Goal: Information Seeking & Learning: Learn about a topic

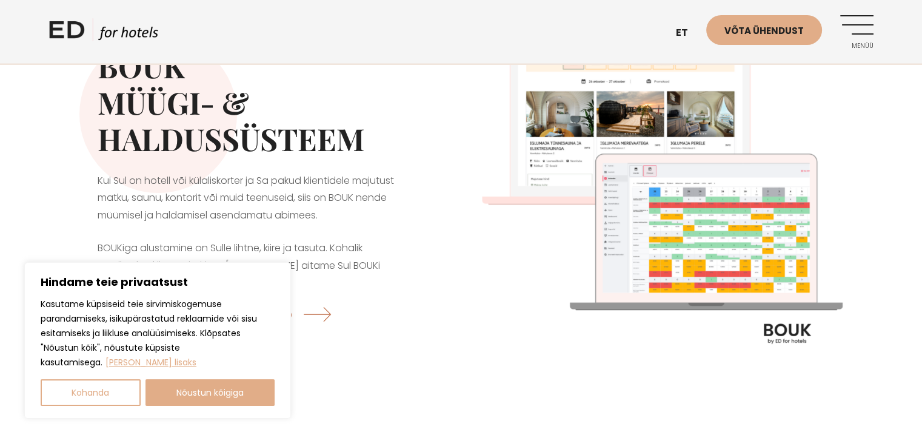
scroll to position [61, 0]
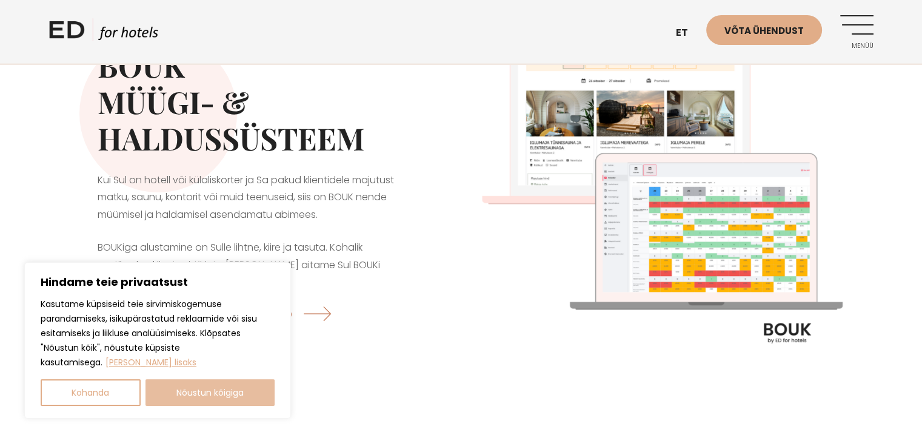
click at [224, 394] on button "Nõustun kõigiga" at bounding box center [211, 392] width 130 height 27
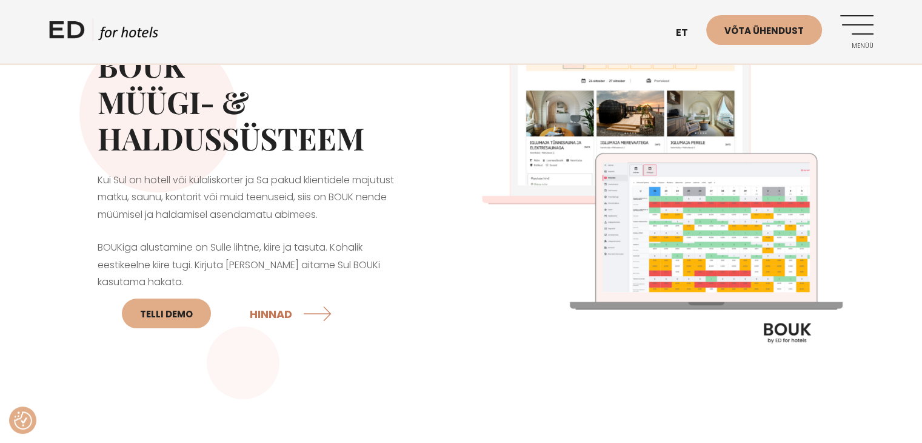
checkbox input "true"
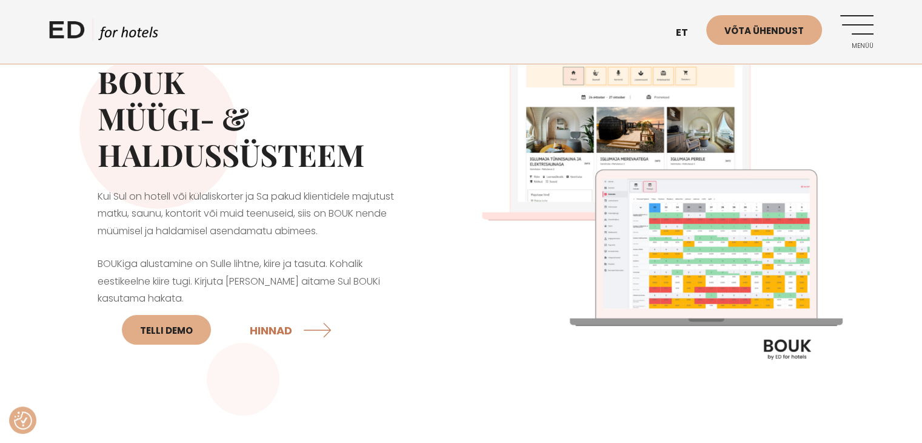
scroll to position [0, 0]
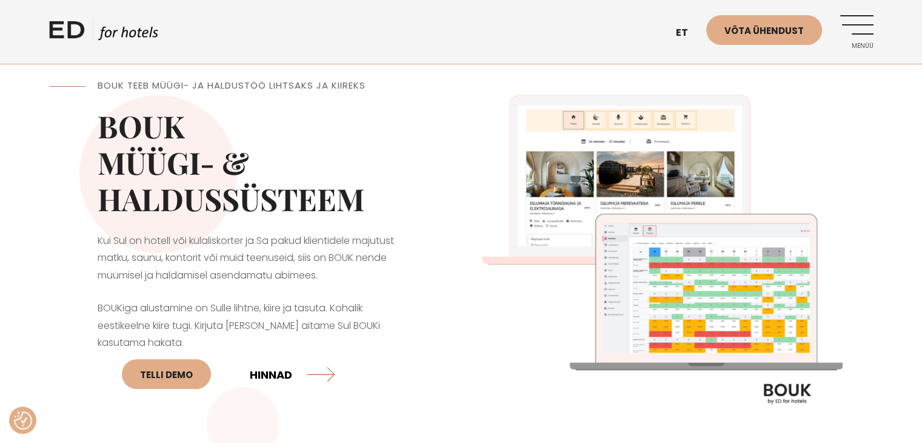
click at [260, 372] on link "HINNAD" at bounding box center [292, 374] width 85 height 32
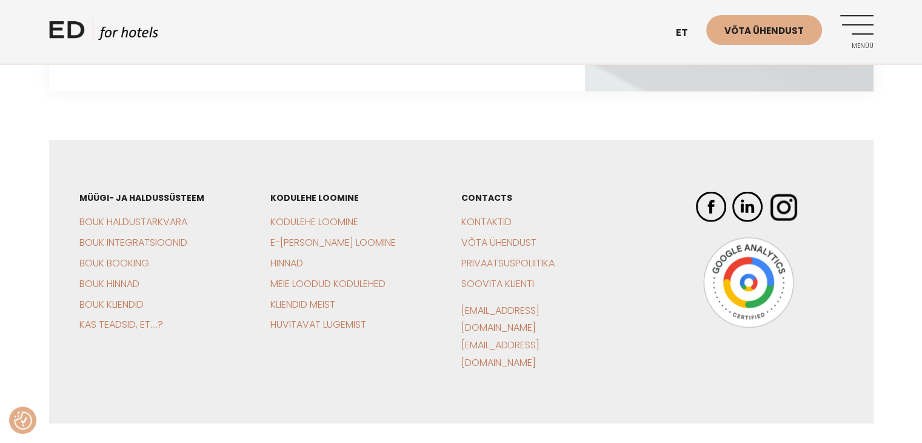
scroll to position [2767, 0]
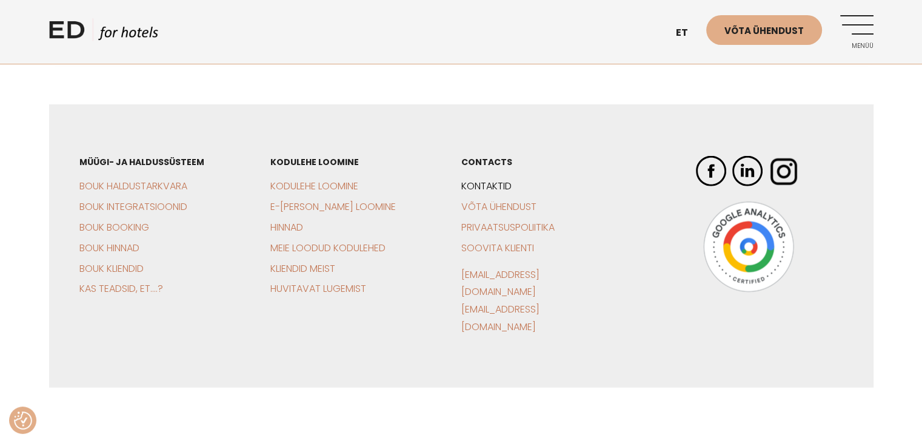
click at [501, 183] on link "Kontaktid" at bounding box center [486, 186] width 50 height 14
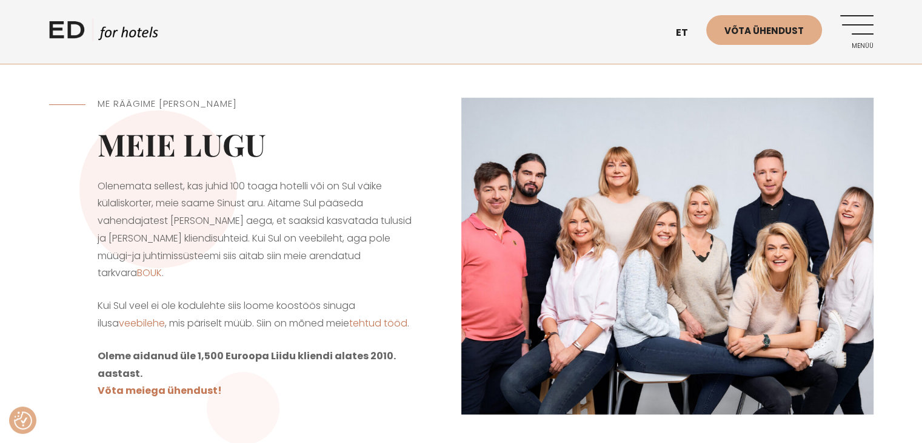
click at [866, 28] on link "Menüü" at bounding box center [856, 31] width 33 height 33
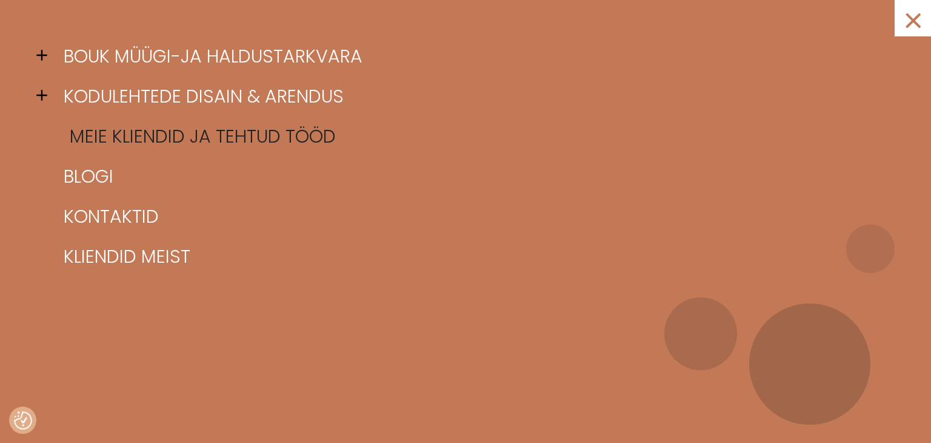
click at [323, 141] on link "Meie kliendid ja tehtud tööd" at bounding box center [481, 136] width 840 height 40
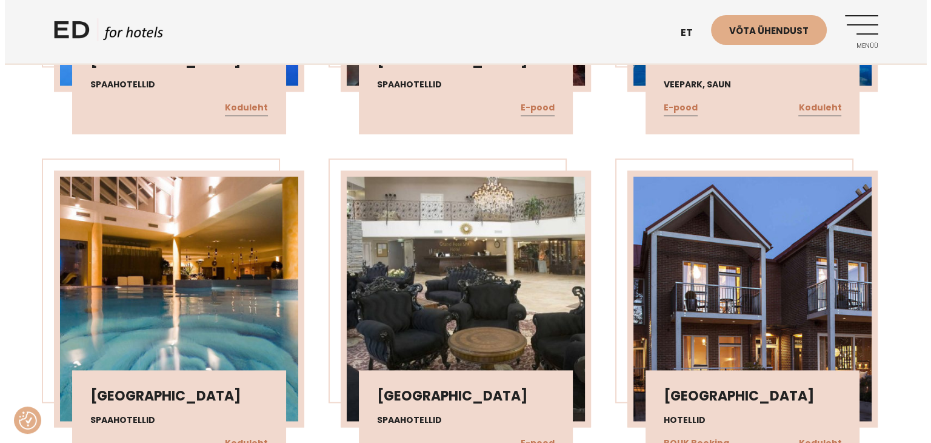
scroll to position [29096, 0]
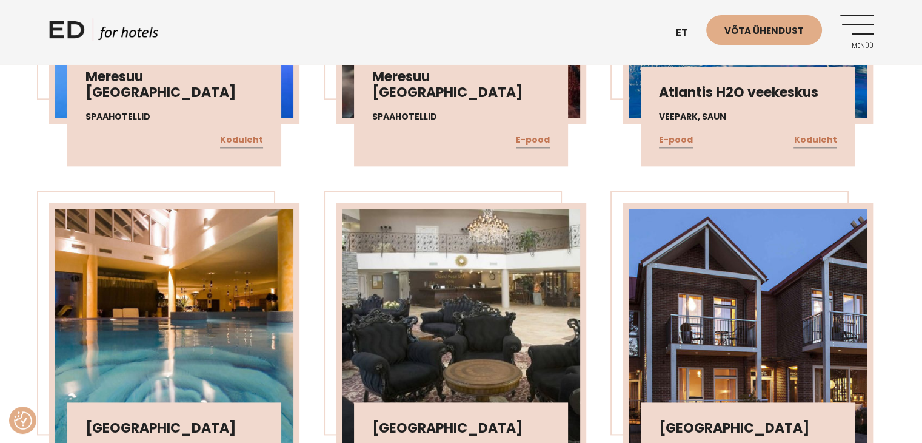
click at [851, 21] on link "Menüü" at bounding box center [856, 31] width 33 height 33
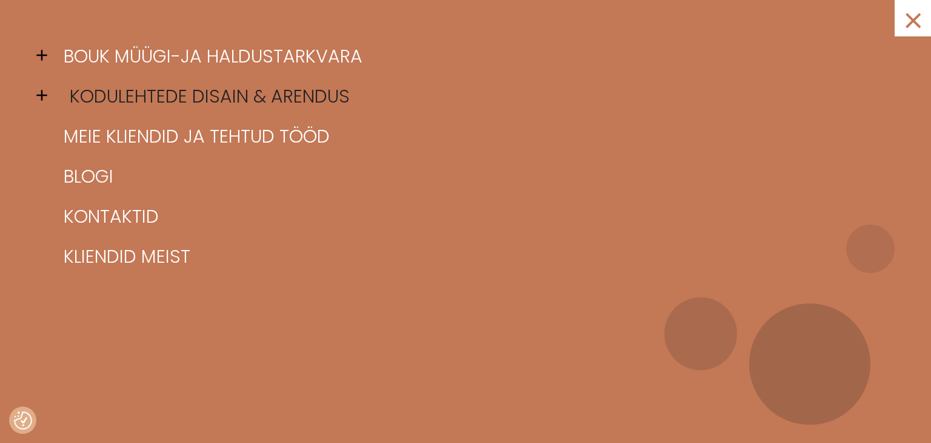
click at [306, 95] on link "Kodulehtede disain & arendus" at bounding box center [481, 96] width 840 height 40
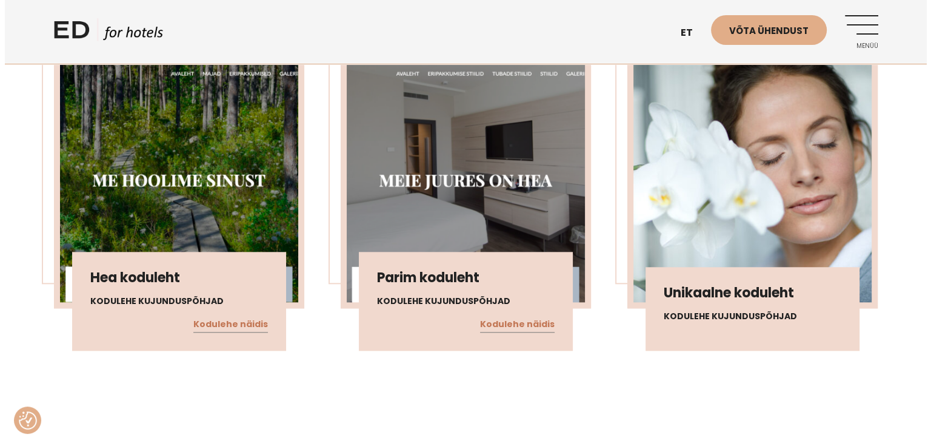
scroll to position [1152, 0]
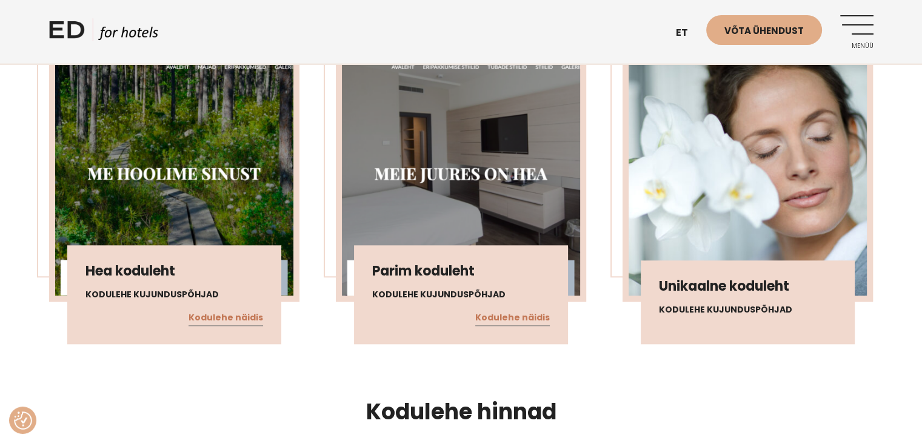
click at [862, 31] on link "Menüü" at bounding box center [856, 31] width 33 height 33
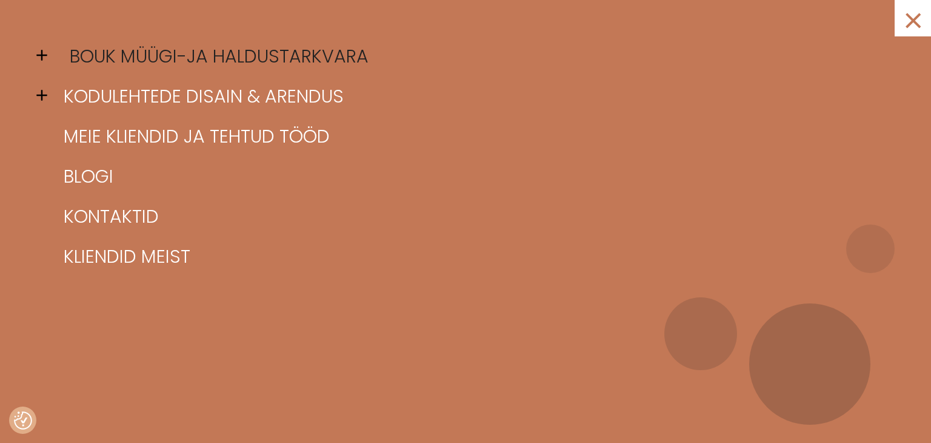
click at [315, 56] on link "BOUK müügi-ja haldustarkvara" at bounding box center [481, 56] width 840 height 40
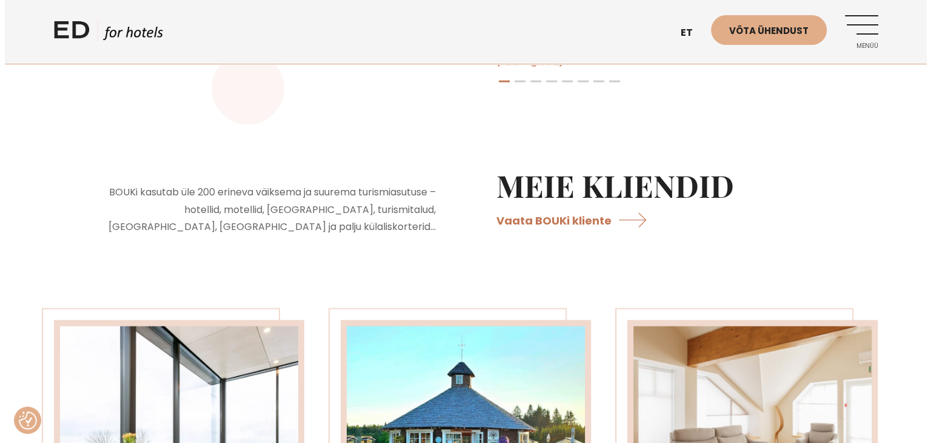
scroll to position [2426, 0]
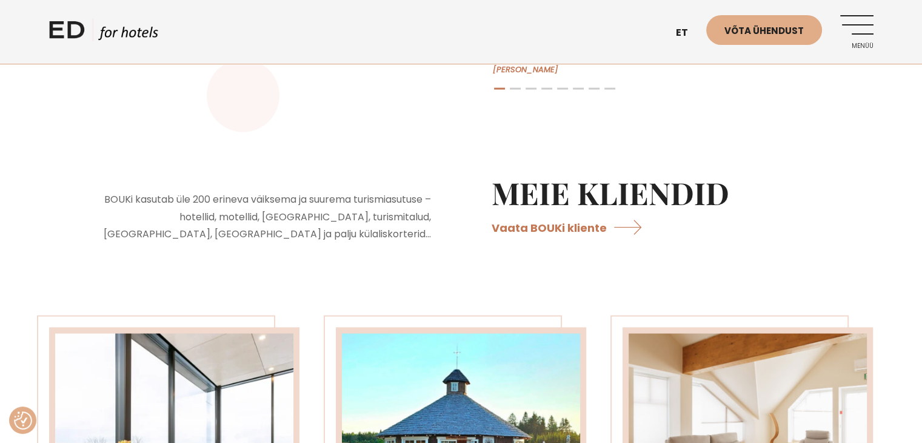
click at [858, 30] on link "Menüü" at bounding box center [856, 31] width 33 height 33
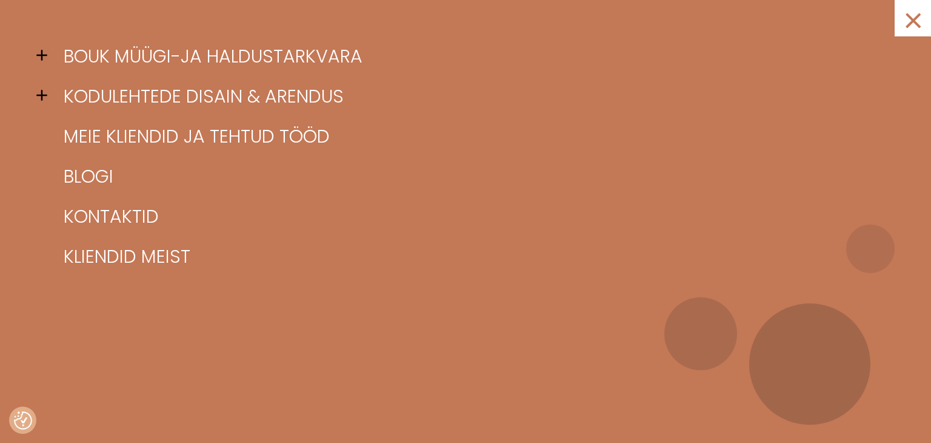
click at [39, 55] on span at bounding box center [45, 55] width 18 height 18
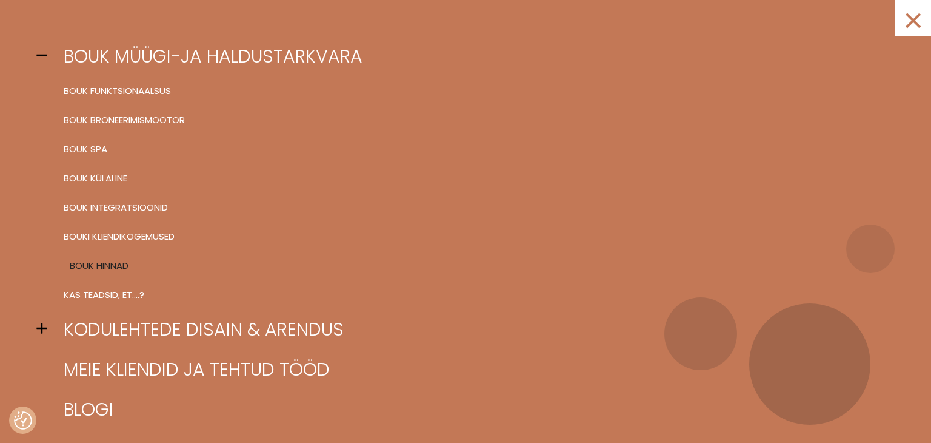
click at [115, 263] on link "BOUK hinnad" at bounding box center [481, 265] width 840 height 29
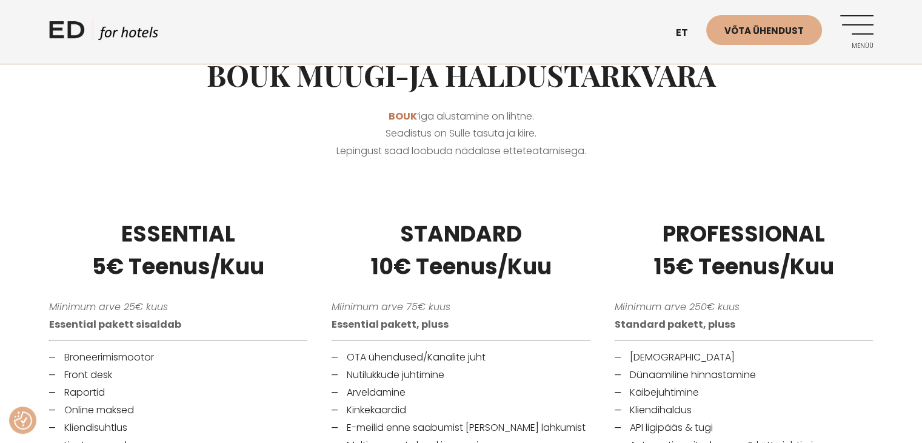
scroll to position [243, 0]
